Goal: Transaction & Acquisition: Purchase product/service

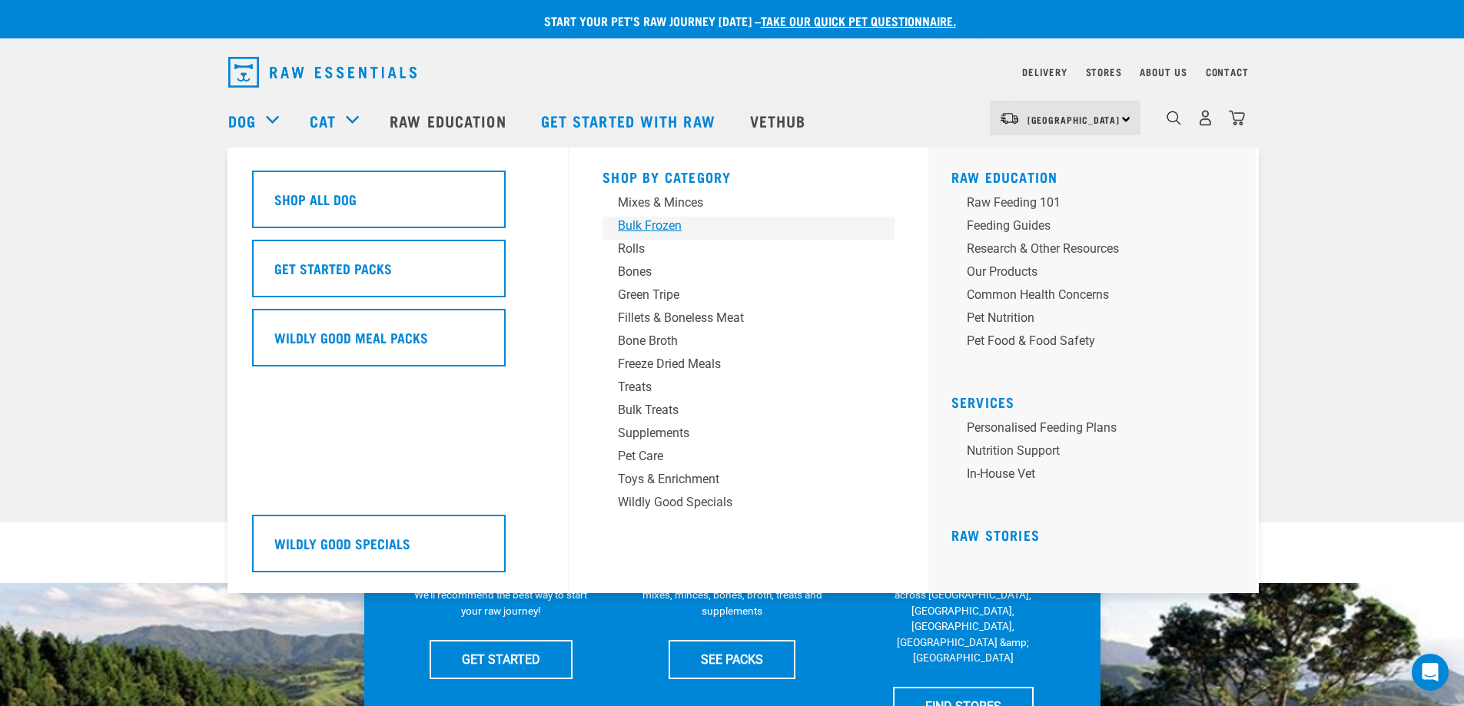
click at [656, 221] on div "Bulk Frozen" at bounding box center [738, 226] width 240 height 18
click at [659, 221] on div "Bulk Frozen" at bounding box center [738, 226] width 240 height 18
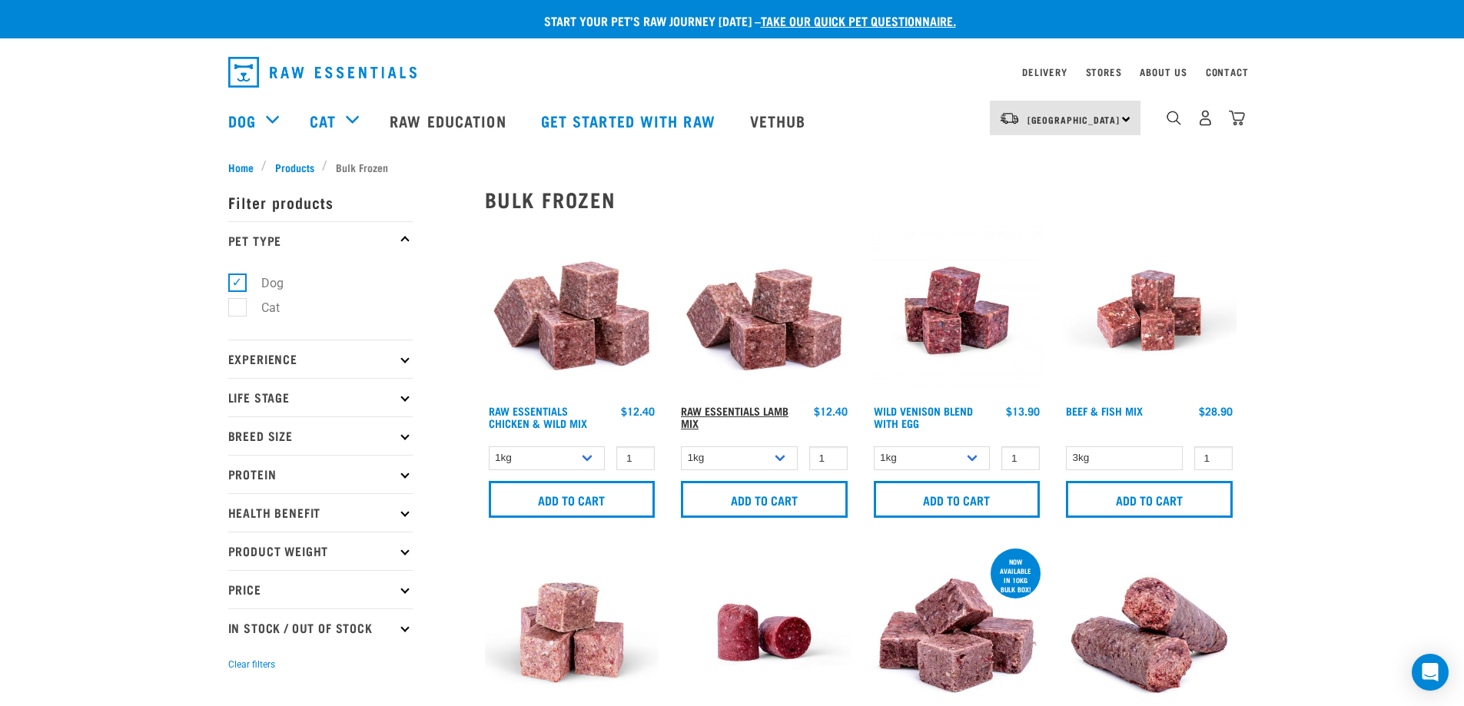
click at [746, 408] on link "Raw Essentials Lamb Mix" at bounding box center [735, 417] width 108 height 18
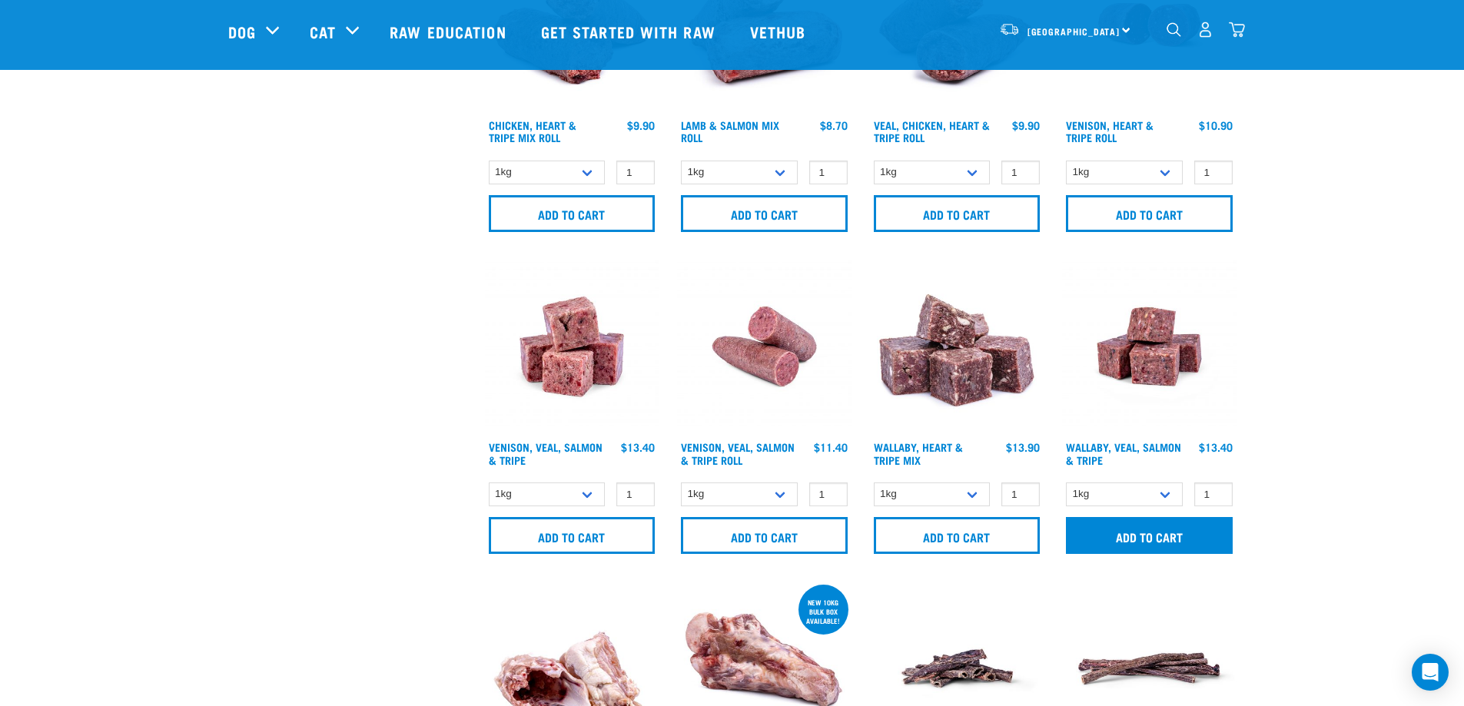
scroll to position [845, 0]
